Goal: Task Accomplishment & Management: Manage account settings

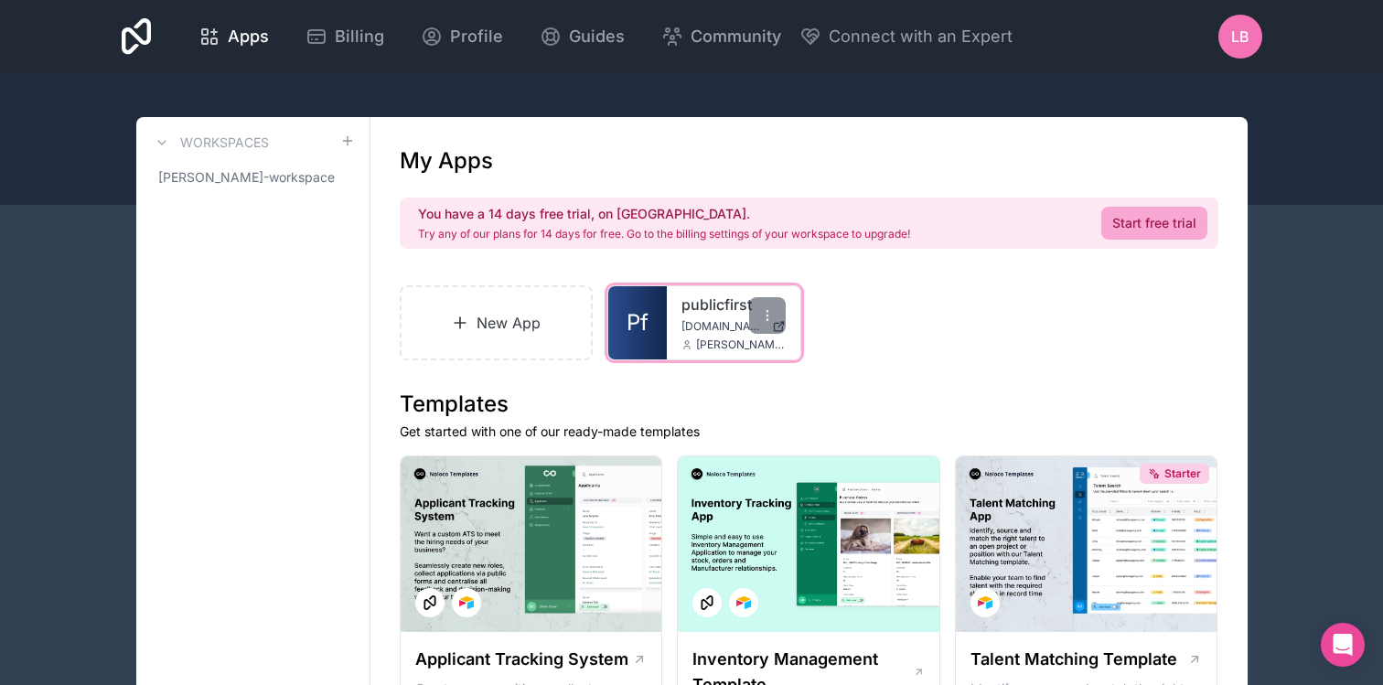
click at [679, 322] on div "publicfirst [DOMAIN_NAME] [PERSON_NAME][EMAIL_ADDRESS][DOMAIN_NAME]" at bounding box center [734, 322] width 134 height 73
click at [649, 321] on link "Pf" at bounding box center [637, 322] width 59 height 73
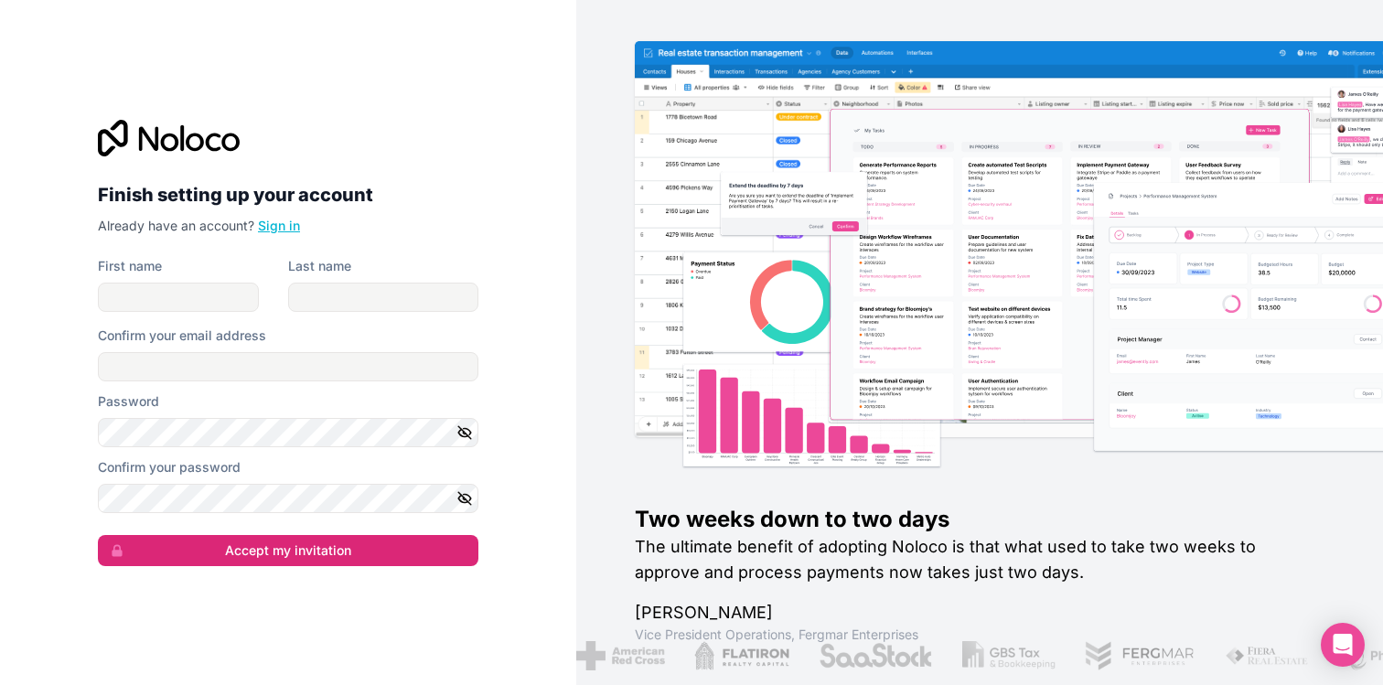
click at [277, 232] on link "Sign in" at bounding box center [279, 226] width 42 height 16
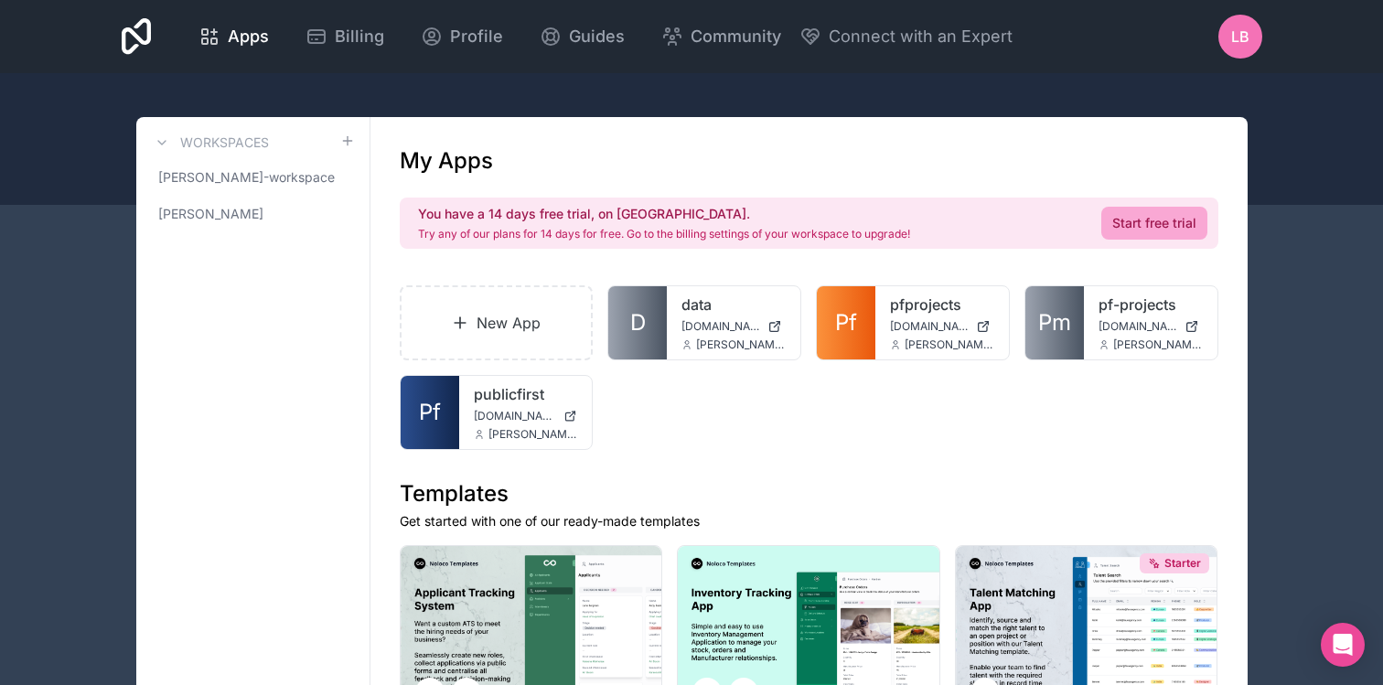
click at [801, 428] on div "New App D data data.noloco.co jonathan@publicfirst.co.uk Pf pfprojects pfprojec…" at bounding box center [809, 367] width 818 height 165
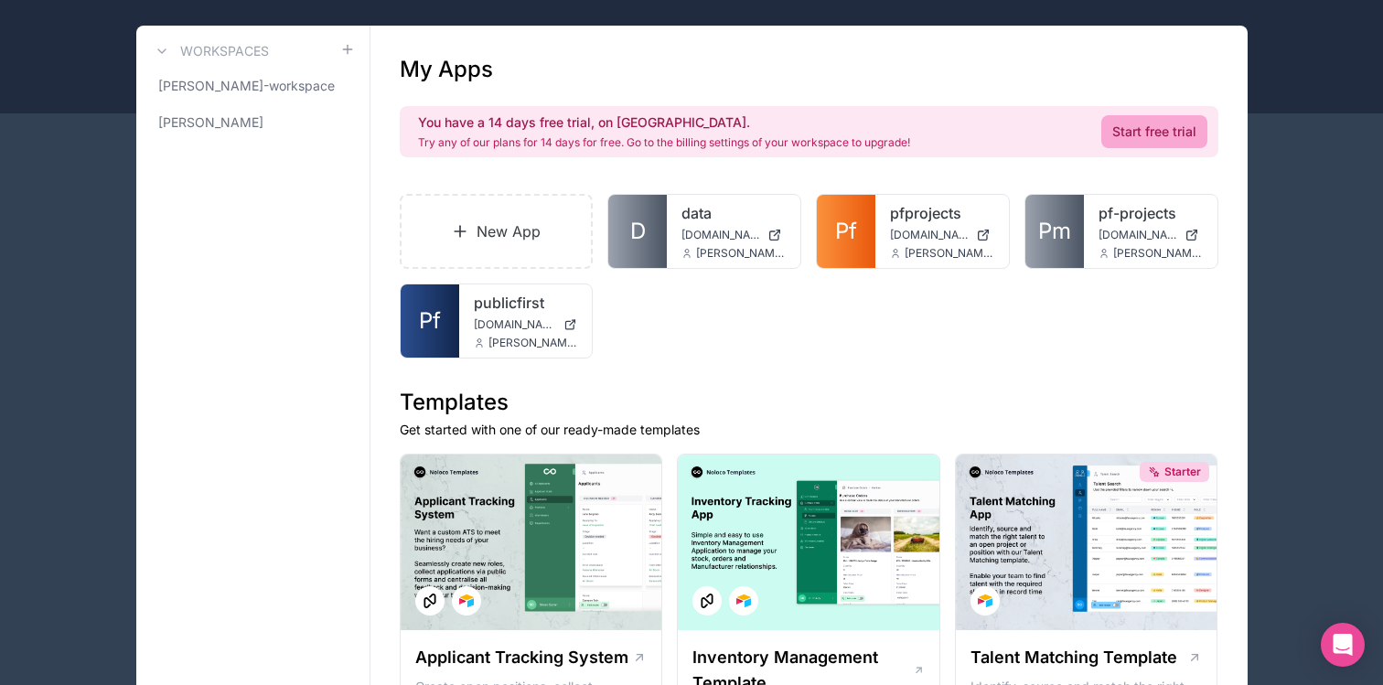
scroll to position [102, 0]
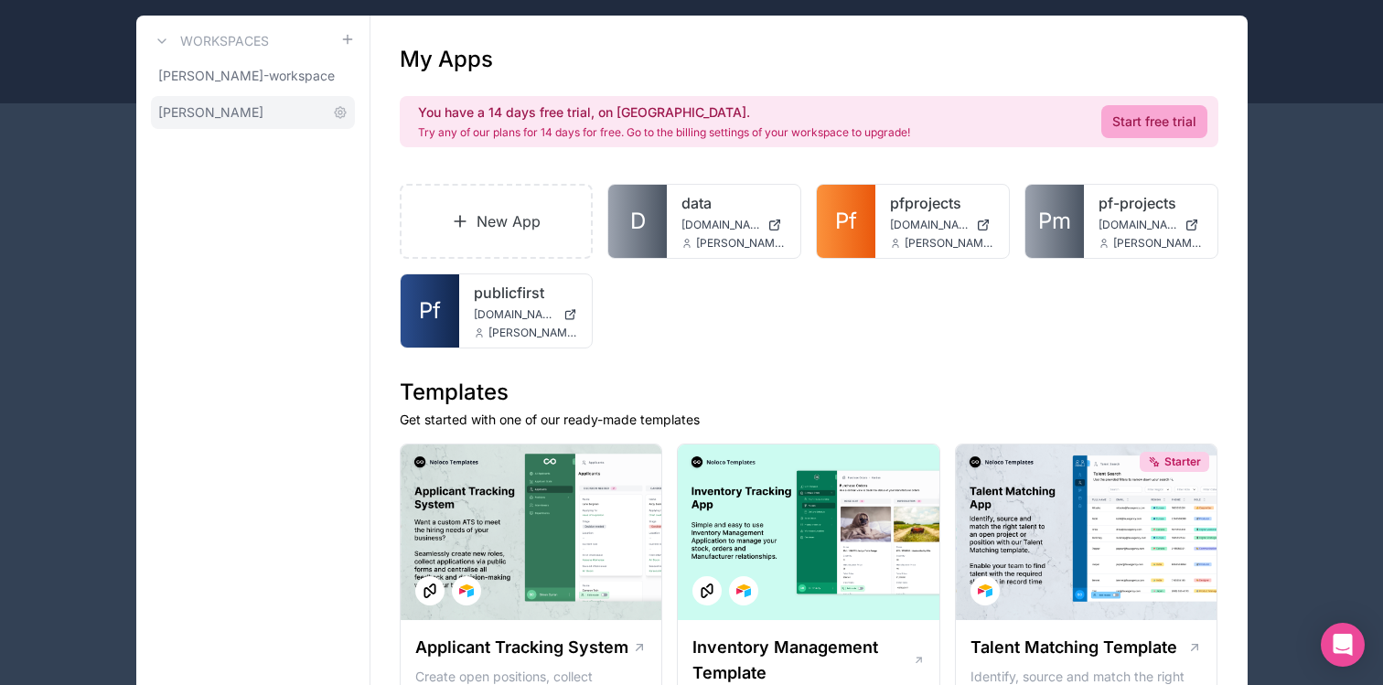
click at [231, 119] on span "jonathan-dupont" at bounding box center [210, 112] width 105 height 18
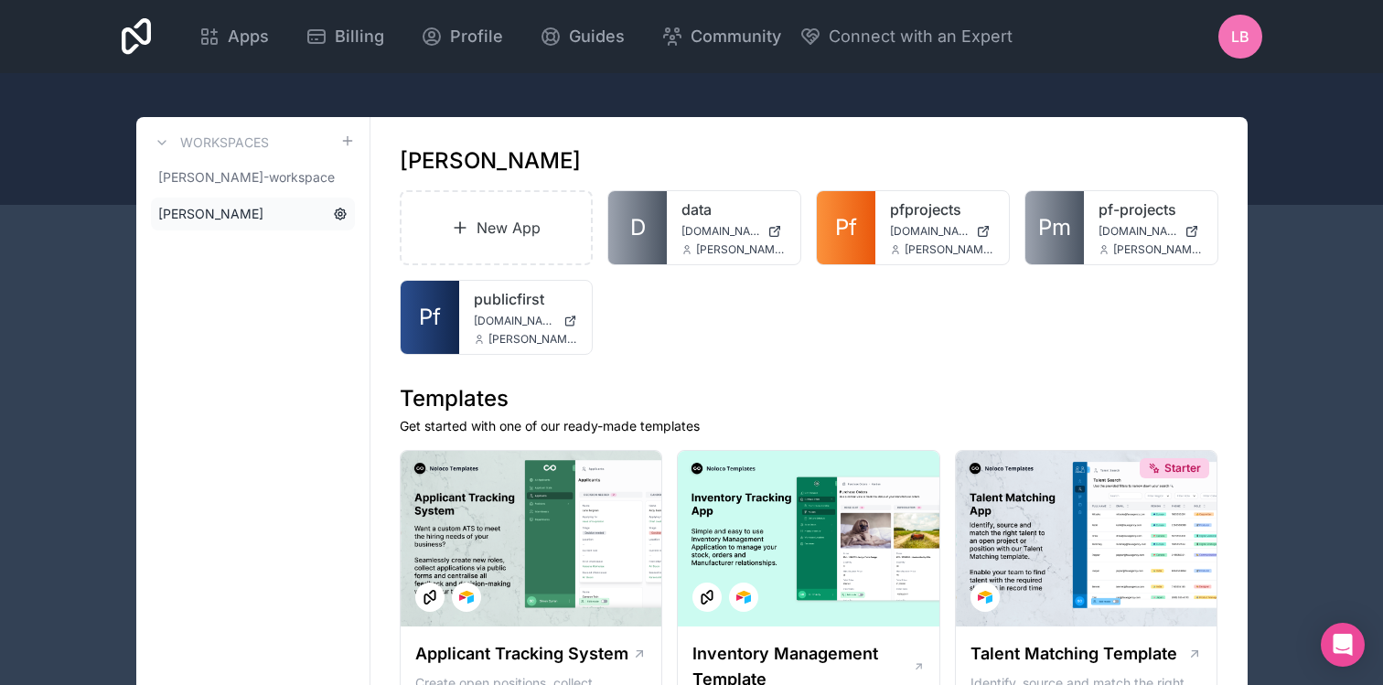
click at [340, 214] on icon at bounding box center [340, 214] width 15 height 15
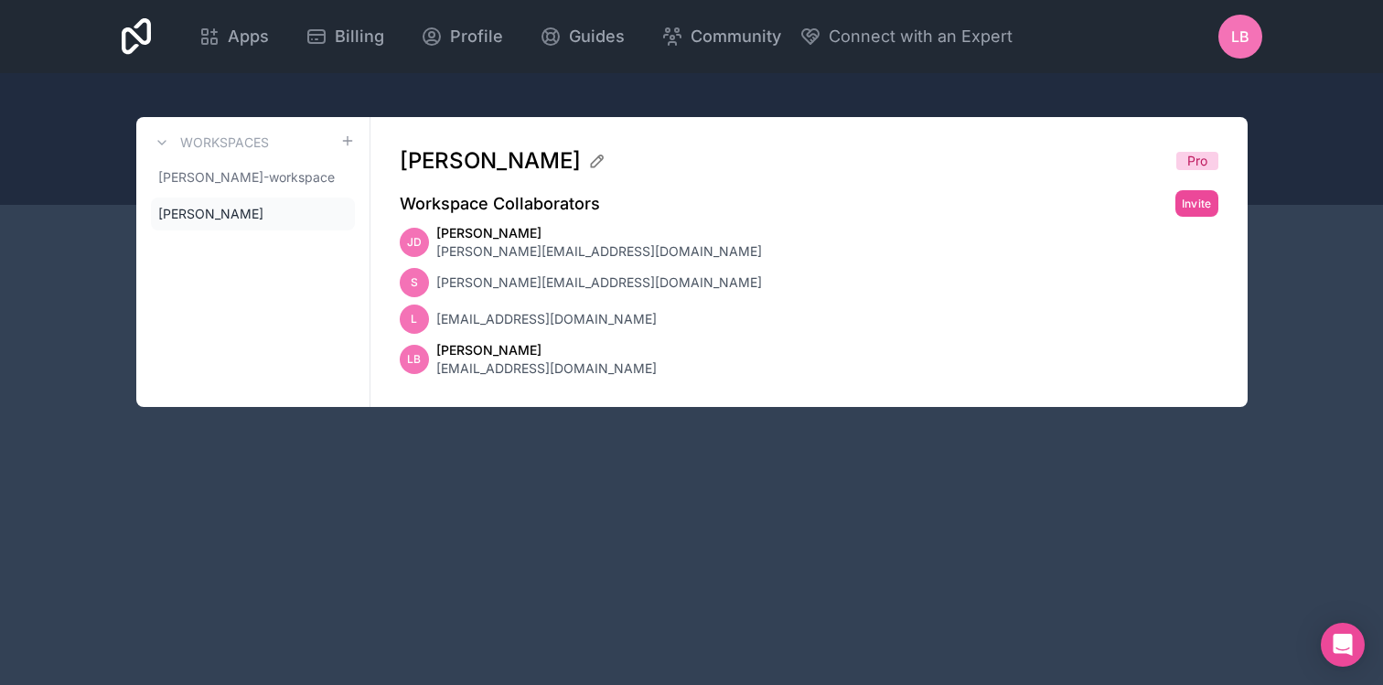
click at [871, 486] on div "Apps Billing Profile Guides Community Connect with an Expert LB Billing Profile…" at bounding box center [691, 342] width 1383 height 685
click at [1296, 176] on div at bounding box center [691, 139] width 1383 height 132
